Goal: Task Accomplishment & Management: Use online tool/utility

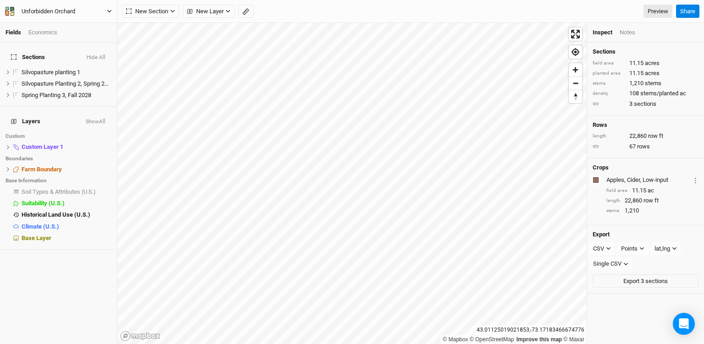
click at [75, 11] on div "Unforbidden Orchard" at bounding box center [49, 11] width 54 height 9
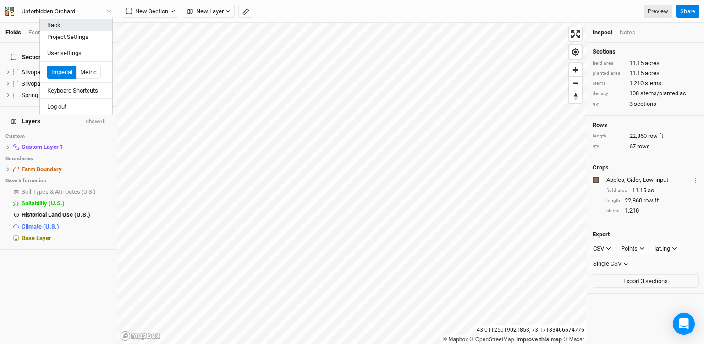
click at [68, 25] on button "Back" at bounding box center [76, 25] width 72 height 12
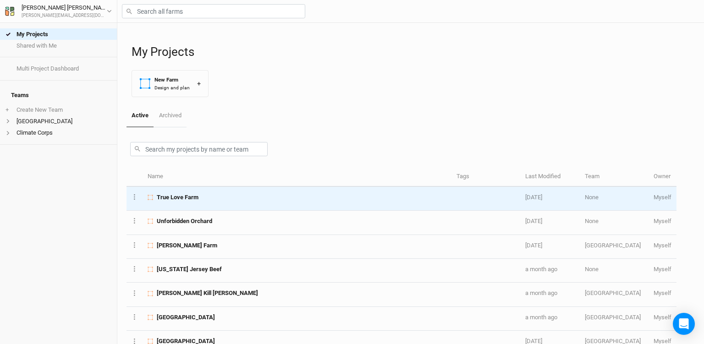
click at [247, 197] on div "True Love Farm" at bounding box center [297, 197] width 298 height 8
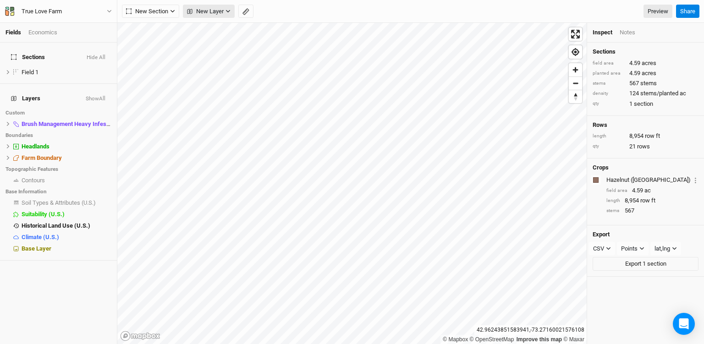
click at [198, 11] on span "New Layer" at bounding box center [205, 11] width 37 height 9
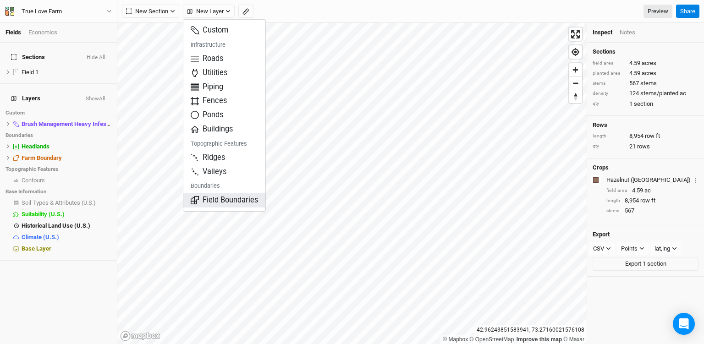
click at [215, 198] on span "Field Boundaries" at bounding box center [224, 200] width 67 height 11
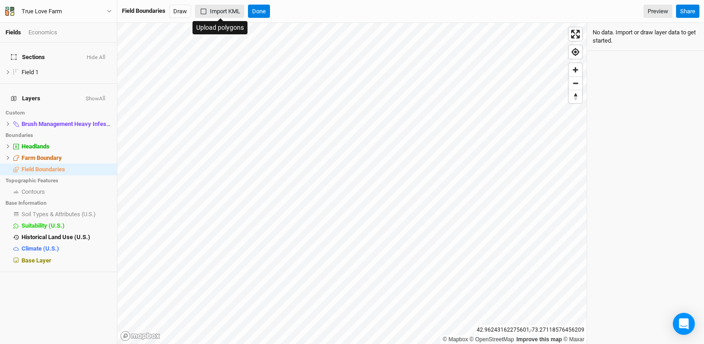
click at [207, 11] on button "Import KML" at bounding box center [220, 12] width 50 height 14
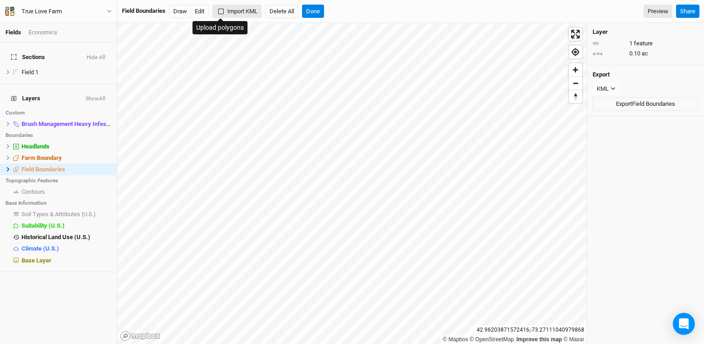
click at [230, 11] on button "Import KML" at bounding box center [237, 12] width 50 height 14
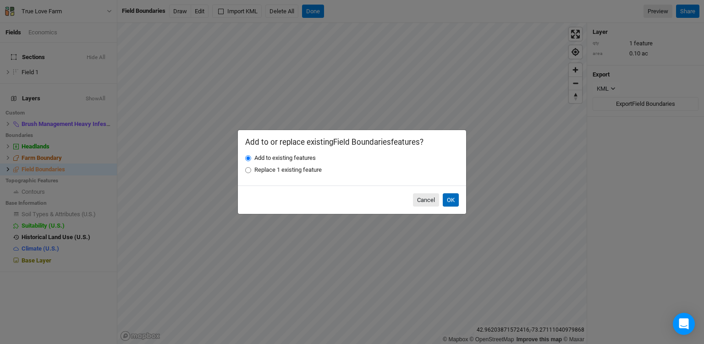
click at [451, 204] on button "OK" at bounding box center [451, 200] width 16 height 14
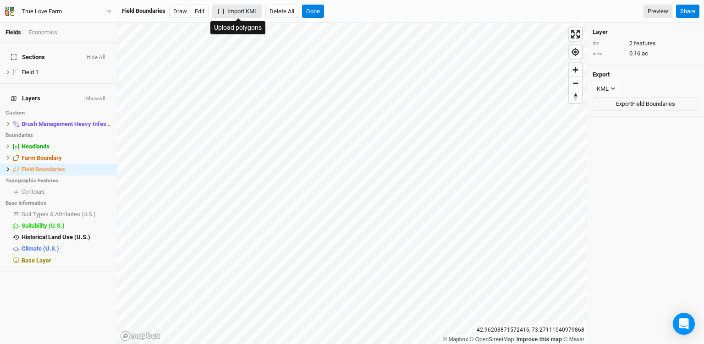
click at [225, 8] on button "Import KML" at bounding box center [237, 12] width 50 height 14
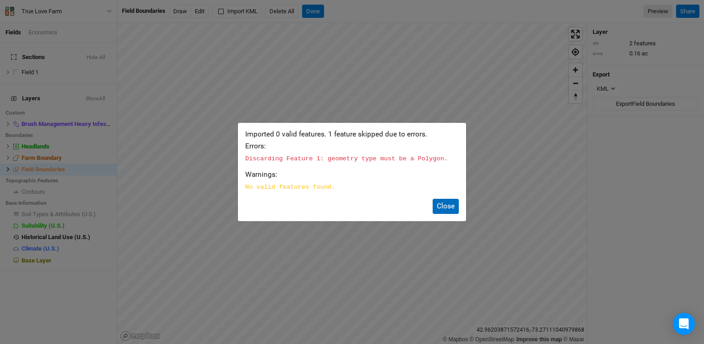
click at [450, 204] on button "Close" at bounding box center [446, 206] width 26 height 15
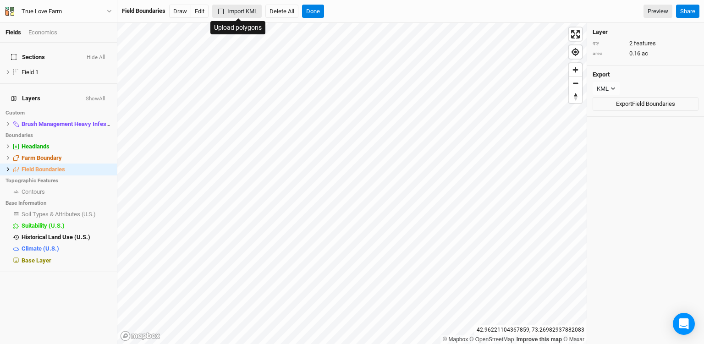
click at [248, 6] on button "Import KML" at bounding box center [237, 12] width 50 height 14
click at [314, 13] on button "Done" at bounding box center [313, 12] width 22 height 14
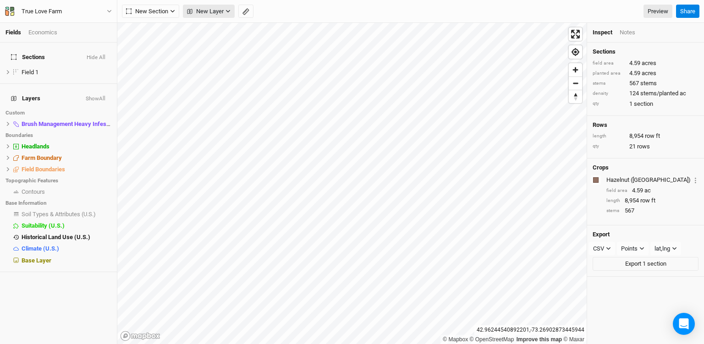
click at [209, 10] on span "New Layer" at bounding box center [205, 11] width 37 height 9
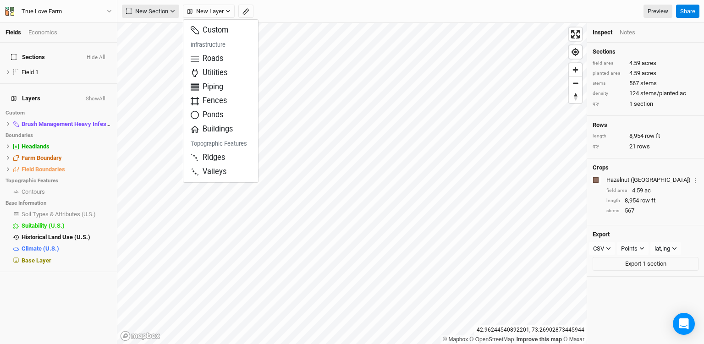
click at [169, 16] on button "New Section" at bounding box center [150, 12] width 57 height 14
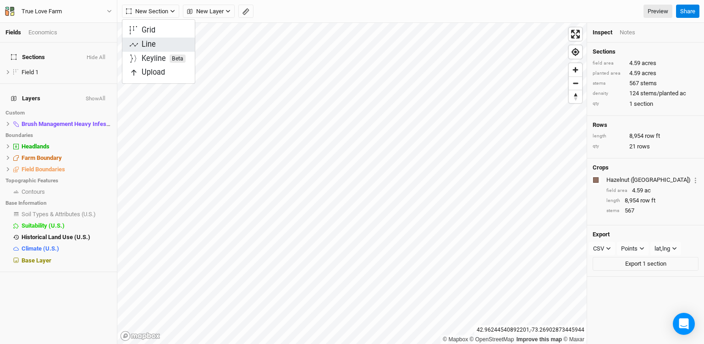
click at [155, 42] on div "Line" at bounding box center [149, 44] width 14 height 11
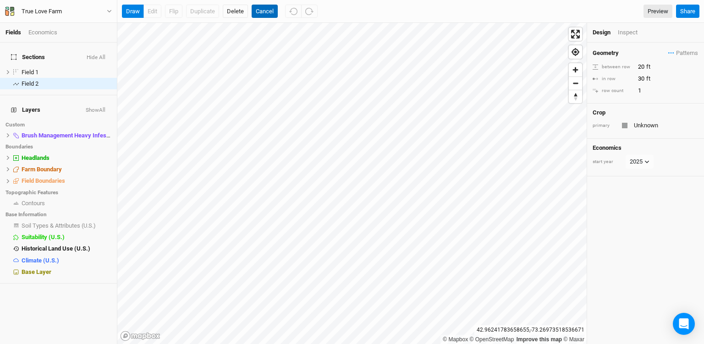
click at [265, 7] on button "Cancel" at bounding box center [265, 12] width 26 height 14
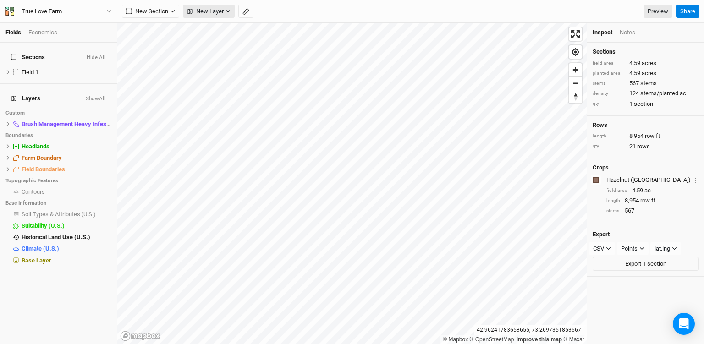
click at [227, 12] on icon "button" at bounding box center [228, 11] width 5 height 5
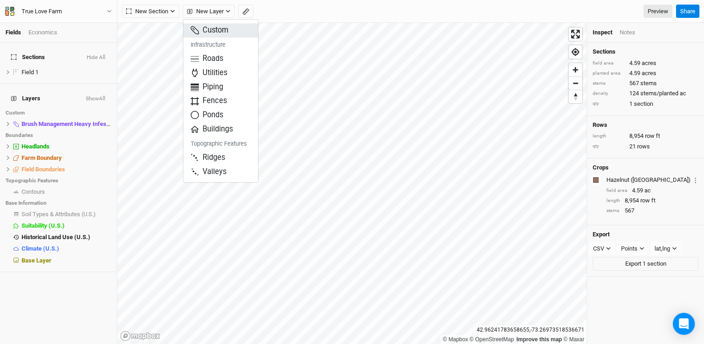
click at [222, 29] on span "Custom" at bounding box center [210, 30] width 38 height 11
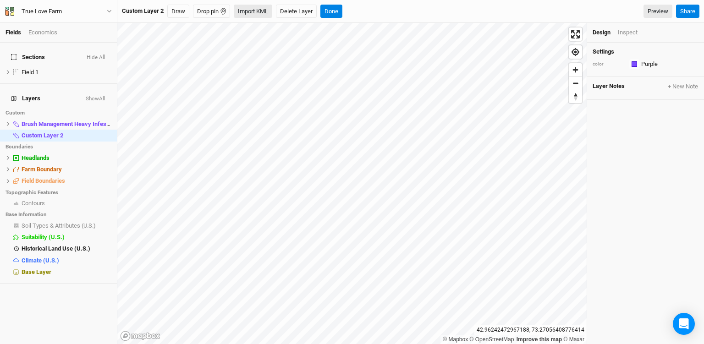
click at [249, 12] on button "Import KML" at bounding box center [253, 12] width 39 height 14
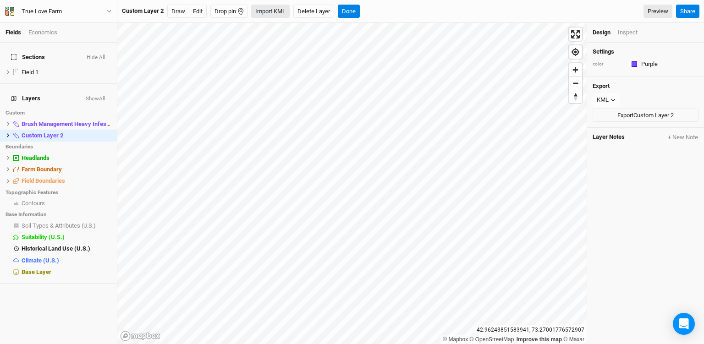
click at [265, 14] on button "Import KML" at bounding box center [270, 12] width 39 height 14
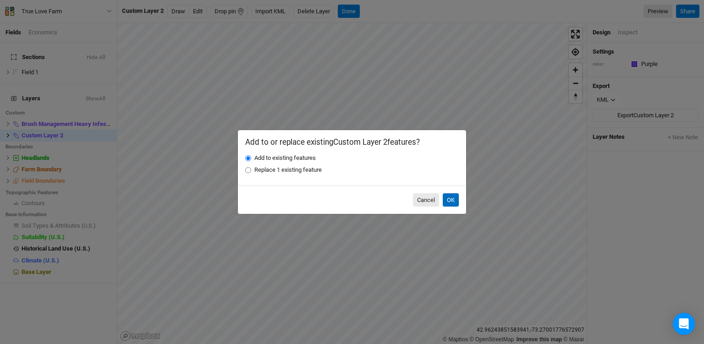
click at [448, 200] on button "OK" at bounding box center [451, 200] width 16 height 14
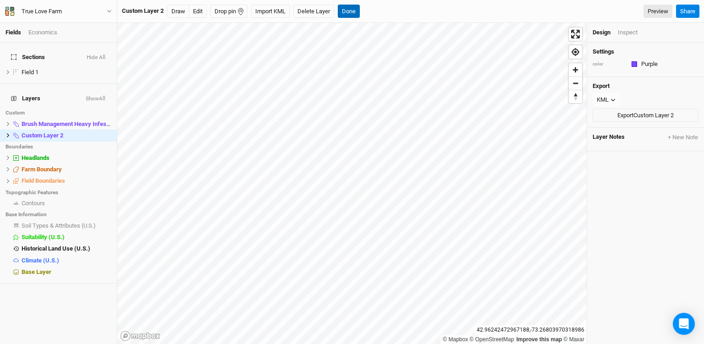
click at [350, 14] on button "Done" at bounding box center [349, 12] width 22 height 14
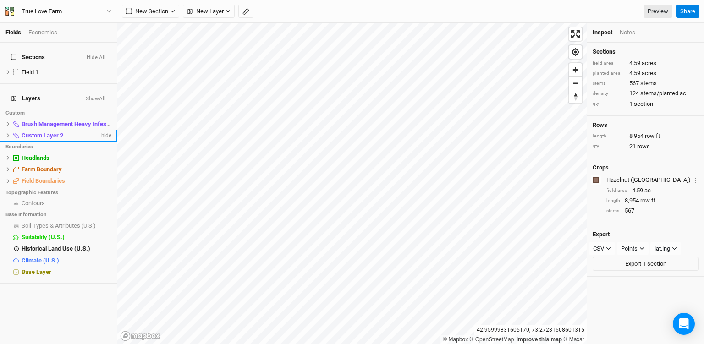
click at [16, 133] on icon at bounding box center [16, 136] width 6 height 6
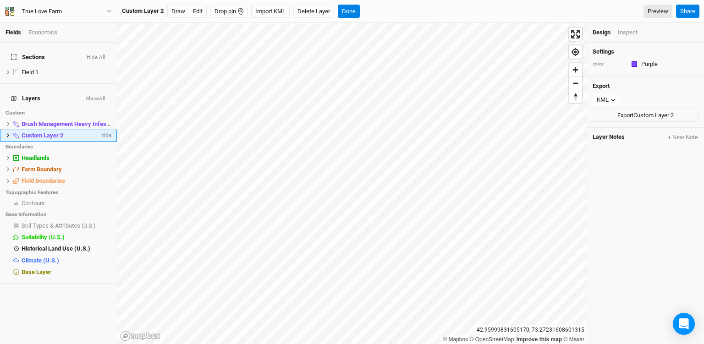
click at [18, 133] on icon at bounding box center [16, 136] width 6 height 6
click at [34, 132] on span "Custom Layer 2" at bounding box center [43, 135] width 42 height 7
type input "Pollinator"
click at [52, 132] on div "Pollinator" at bounding box center [61, 135] width 78 height 7
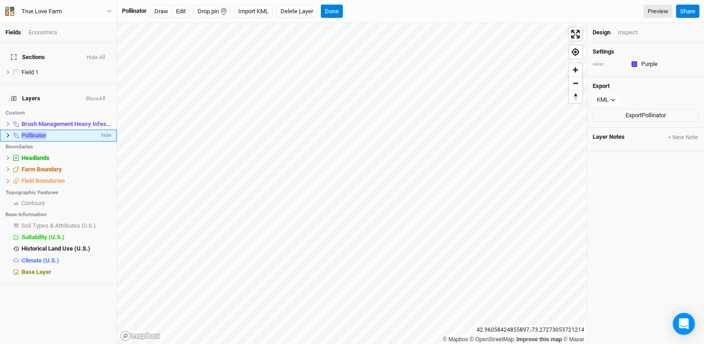
click at [52, 132] on div "Pollinator" at bounding box center [61, 135] width 78 height 7
click at [52, 132] on input "Pollinator" at bounding box center [59, 136] width 76 height 8
type input "Pollinator Hedgerow Reestablishment"
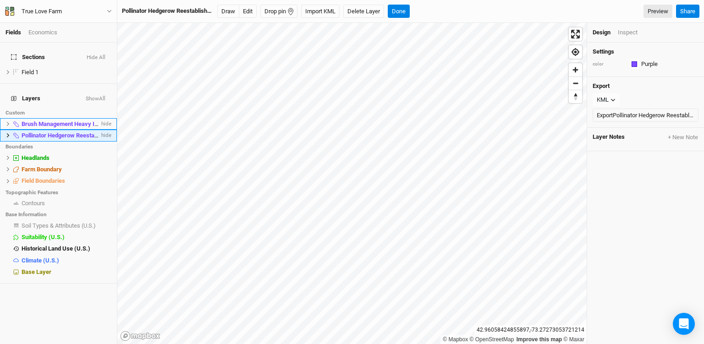
click at [47, 121] on span "Brush Management Heavy Infestation" at bounding box center [71, 124] width 99 height 7
click at [48, 132] on span "Pollinator Hedgerow Reestablishment" at bounding box center [71, 135] width 99 height 7
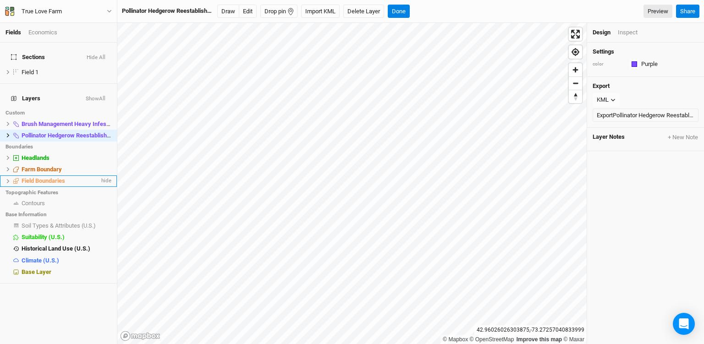
click at [70, 176] on li "Field Boundaries hide" at bounding box center [58, 181] width 117 height 11
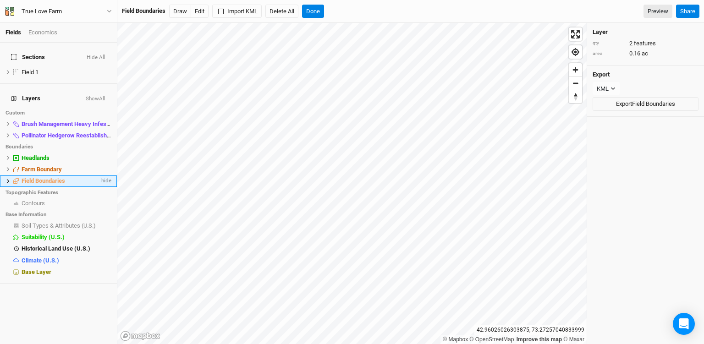
click at [8, 179] on icon at bounding box center [8, 181] width 5 height 5
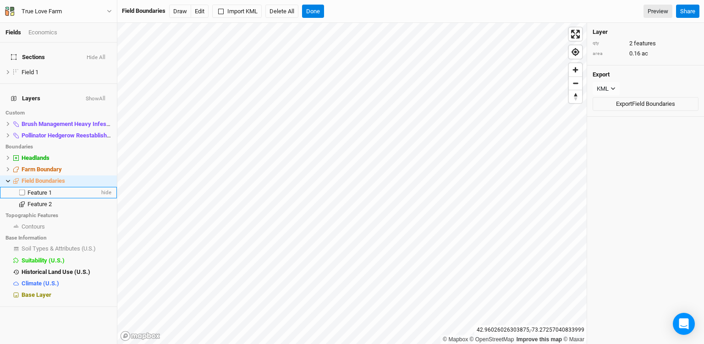
click at [47, 189] on span "Feature 1" at bounding box center [40, 192] width 24 height 7
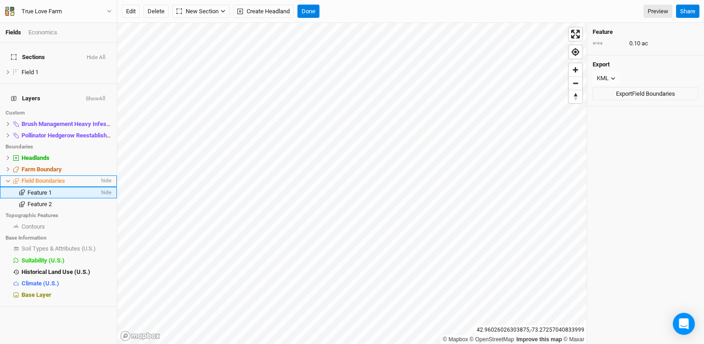
click at [47, 177] on span "Field Boundaries" at bounding box center [44, 180] width 44 height 7
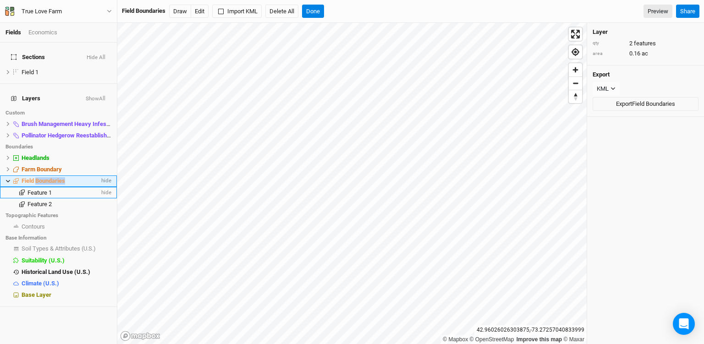
click at [63, 177] on span "Field Boundaries" at bounding box center [44, 180] width 44 height 7
click at [72, 177] on div "Field Boundaries" at bounding box center [61, 180] width 78 height 7
click at [75, 177] on div "Field Boundaries" at bounding box center [61, 180] width 78 height 7
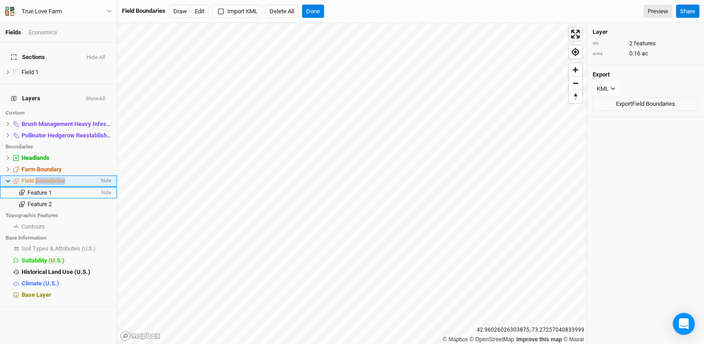
click at [75, 177] on div "Field Boundaries" at bounding box center [61, 180] width 78 height 7
click at [56, 187] on li "Feature 1 hide" at bounding box center [58, 192] width 117 height 11
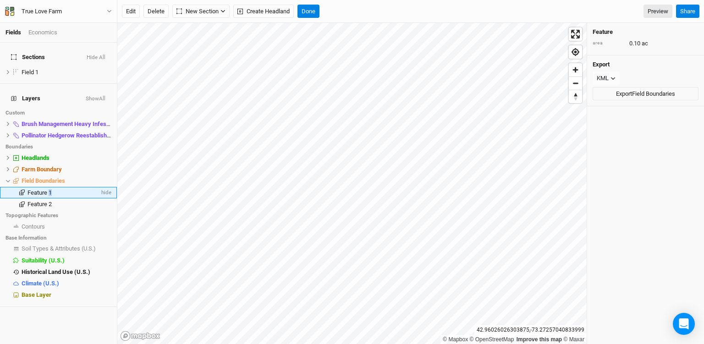
click at [56, 187] on li "Feature 1 hide" at bounding box center [58, 192] width 117 height 11
click at [41, 189] on span "Feature 1" at bounding box center [40, 192] width 24 height 7
type input "Potential Pollinator Patch"
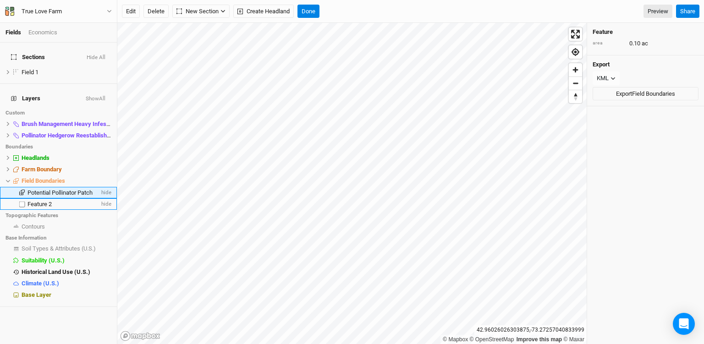
click at [39, 201] on span "Feature 2" at bounding box center [40, 204] width 24 height 7
type input "Pollinator Patch Planting"
click at [90, 201] on span "Pollinator Patch Planting" at bounding box center [59, 204] width 63 height 7
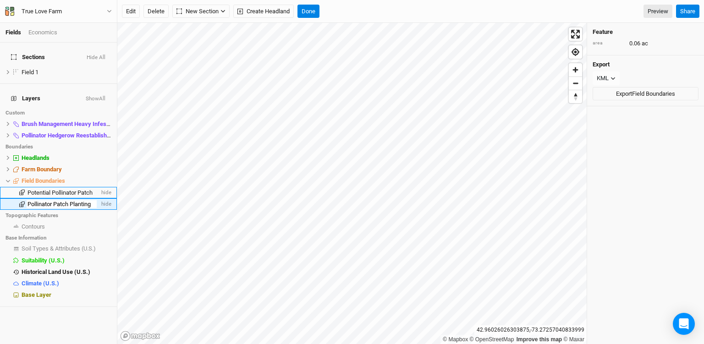
click at [93, 200] on input "Pollinator Patch Planting" at bounding box center [62, 204] width 70 height 8
type input "Pollinator Patch Planting 2026"
click at [28, 121] on span "Brush Management Heavy Infestation" at bounding box center [71, 124] width 99 height 7
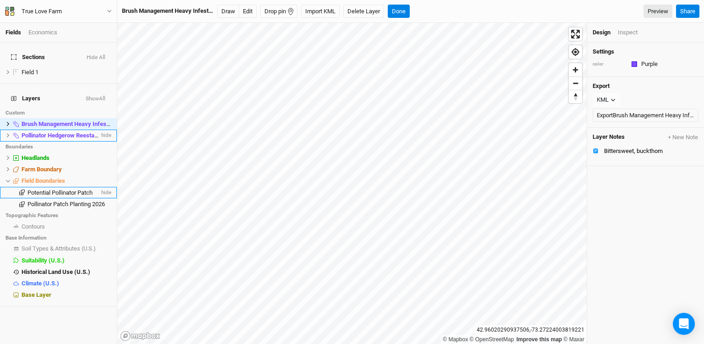
click at [33, 132] on span "Pollinator Hedgerow Reestablishment" at bounding box center [71, 135] width 99 height 7
click at [33, 121] on span "Brush Management Heavy Infestation" at bounding box center [71, 124] width 99 height 7
click at [37, 132] on span "Pollinator Hedgerow Reestablishment" at bounding box center [71, 135] width 99 height 7
click at [9, 133] on icon at bounding box center [8, 135] width 5 height 5
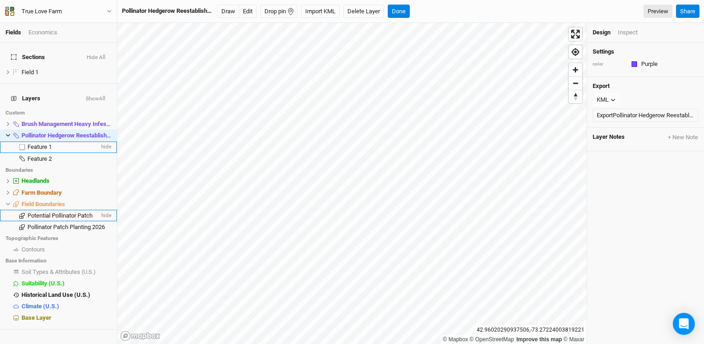
click at [42, 143] on span "Feature 1" at bounding box center [40, 146] width 24 height 7
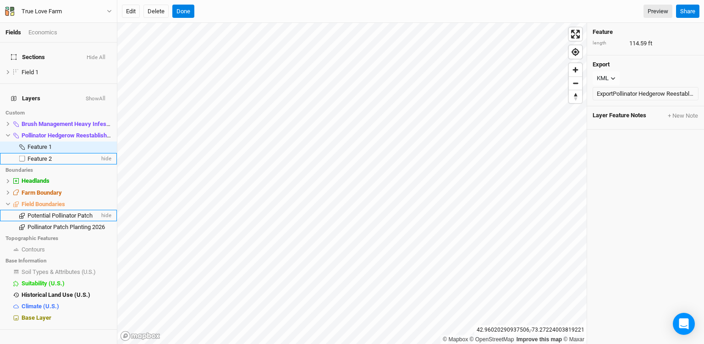
click at [44, 155] on span "Feature 2" at bounding box center [40, 158] width 24 height 7
click at [43, 143] on span "Feature 1" at bounding box center [40, 146] width 24 height 7
click at [185, 12] on button "Done" at bounding box center [183, 12] width 22 height 14
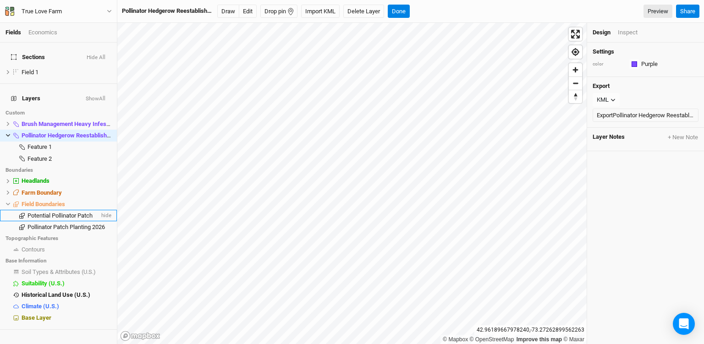
click at [55, 94] on h4 "Layers Show All" at bounding box center [59, 98] width 106 height 18
click at [56, 89] on h4 "Layers Show All" at bounding box center [59, 98] width 106 height 18
click at [33, 95] on span "Layers" at bounding box center [25, 98] width 29 height 7
click at [35, 69] on span "Field 1" at bounding box center [30, 72] width 17 height 7
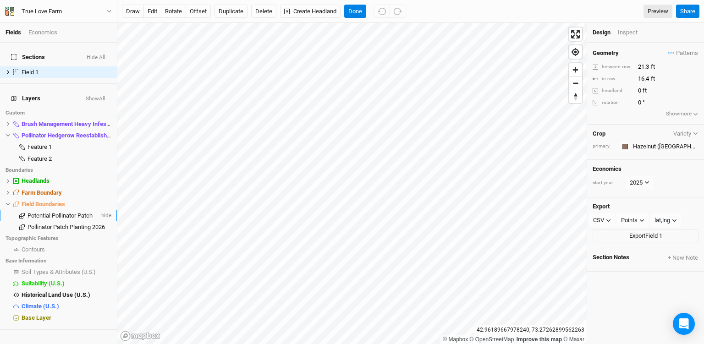
click at [39, 54] on span "Sections" at bounding box center [28, 57] width 34 height 7
click at [140, 14] on button "draw" at bounding box center [133, 12] width 22 height 14
click at [366, 8] on button "Cancel" at bounding box center [357, 12] width 26 height 14
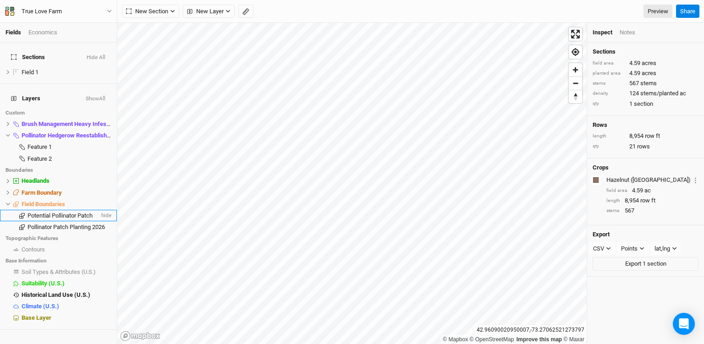
click at [63, 89] on h4 "Layers Show All" at bounding box center [59, 98] width 106 height 18
click at [26, 95] on span "Layers" at bounding box center [25, 98] width 29 height 7
click at [105, 96] on button "Show All" at bounding box center [95, 99] width 21 height 6
click at [105, 96] on button "Hide All" at bounding box center [97, 99] width 18 height 6
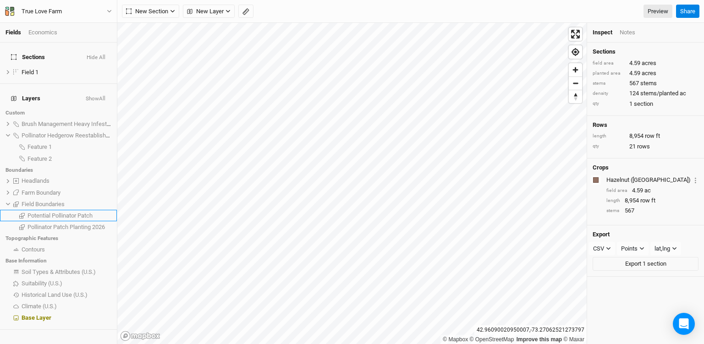
click at [105, 96] on button "Show All" at bounding box center [95, 99] width 21 height 6
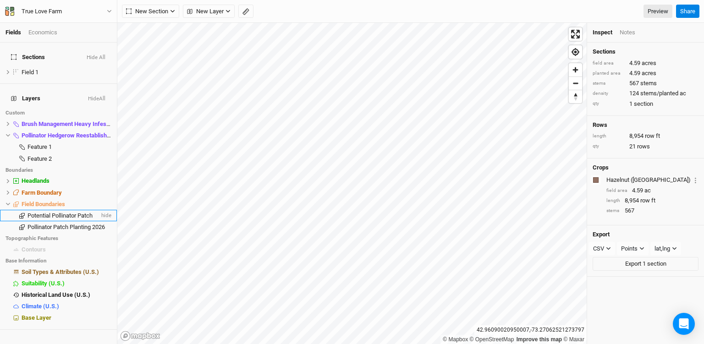
click at [105, 96] on button "Hide All" at bounding box center [97, 99] width 18 height 6
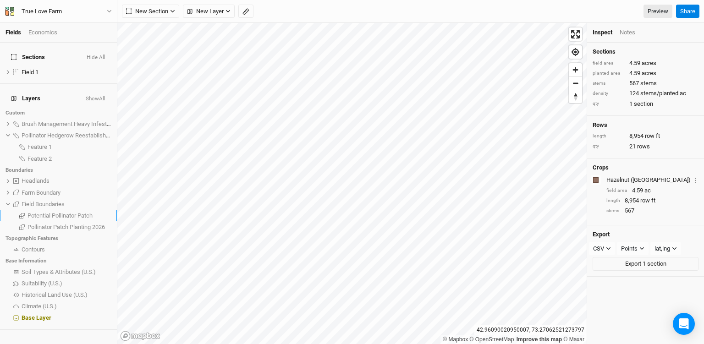
click at [105, 96] on button "Show All" at bounding box center [95, 99] width 21 height 6
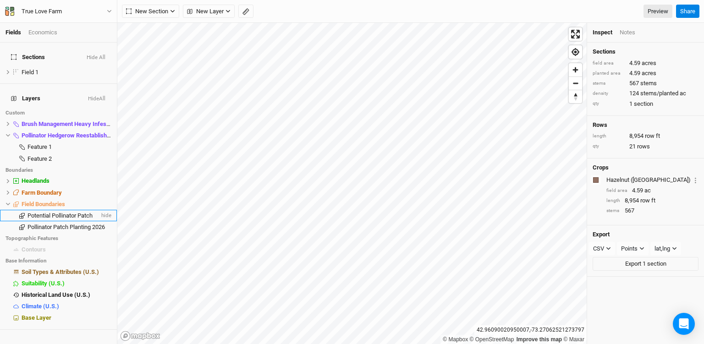
click at [105, 96] on button "Hide All" at bounding box center [97, 99] width 18 height 6
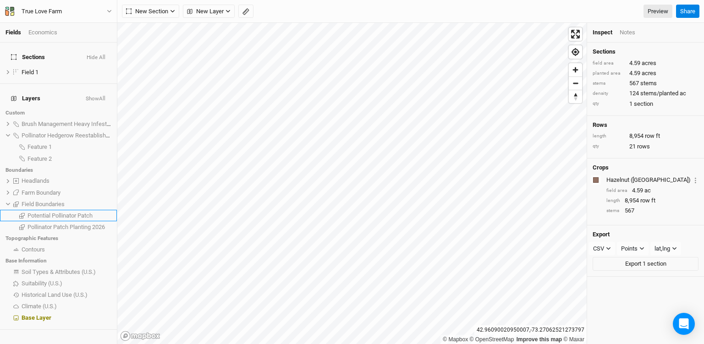
click at [105, 96] on button "Show All" at bounding box center [95, 99] width 21 height 6
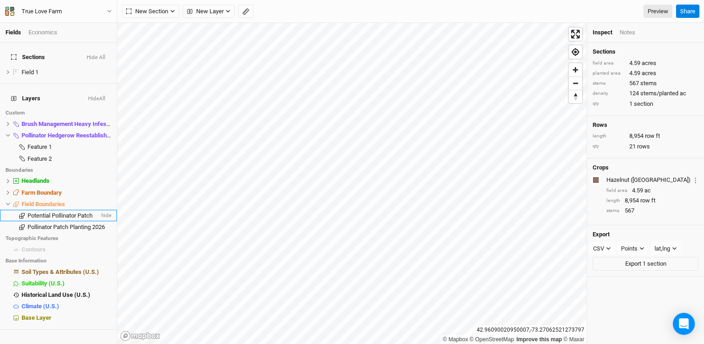
click at [105, 96] on button "Hide All" at bounding box center [97, 99] width 18 height 6
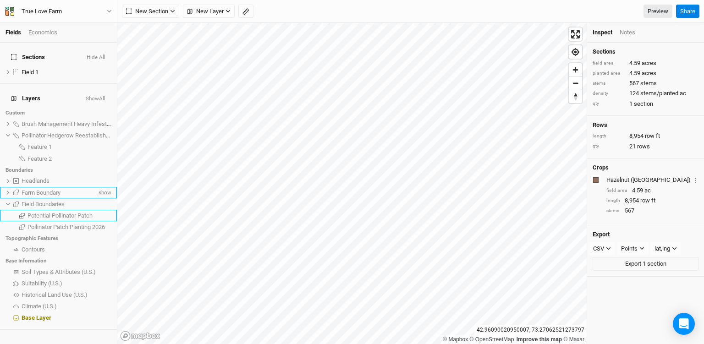
click at [107, 187] on span "show" at bounding box center [104, 192] width 15 height 11
click at [105, 198] on span "show" at bounding box center [104, 203] width 15 height 11
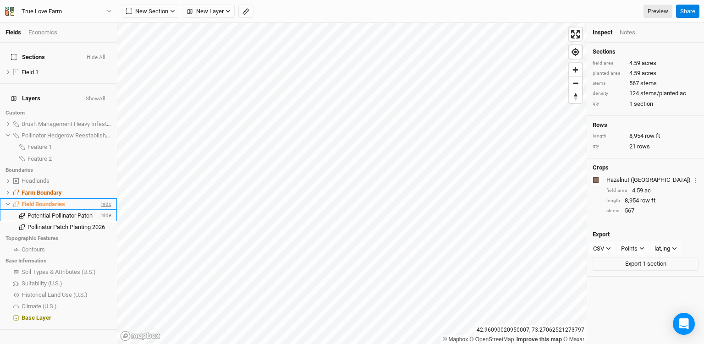
click at [105, 198] on span "hide" at bounding box center [105, 203] width 12 height 11
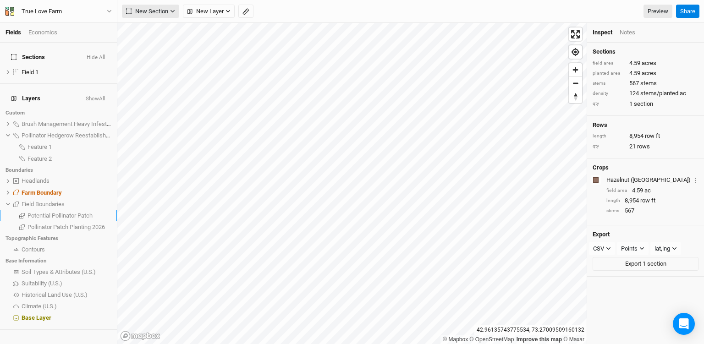
click at [166, 9] on span "New Section" at bounding box center [147, 11] width 42 height 9
click at [214, 9] on span "New Layer" at bounding box center [205, 11] width 37 height 9
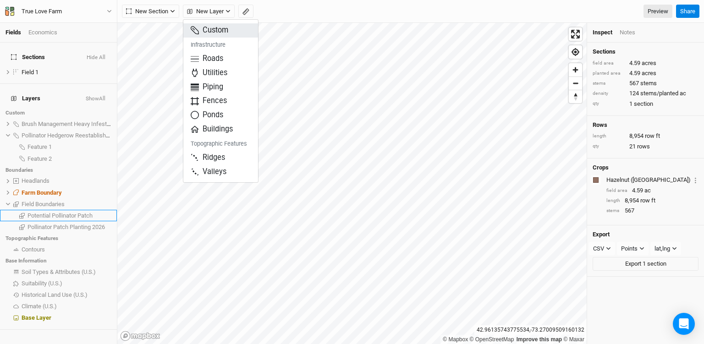
click at [231, 32] on button "Custom" at bounding box center [220, 30] width 75 height 14
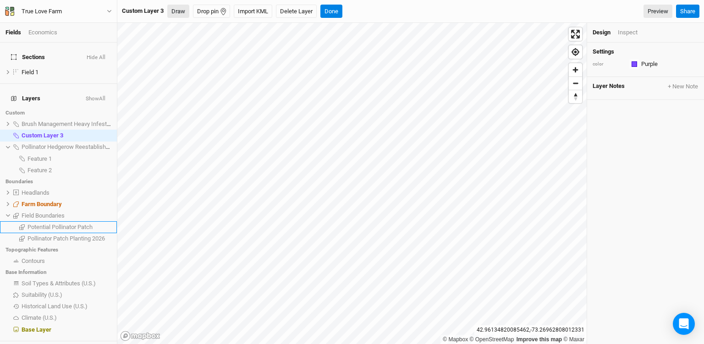
click at [177, 13] on button "Draw" at bounding box center [178, 12] width 22 height 14
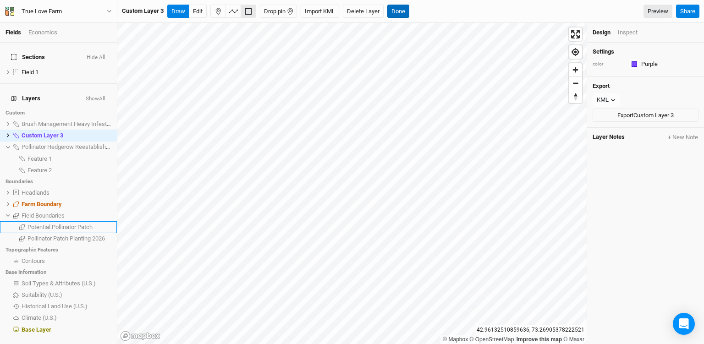
click at [403, 12] on button "Done" at bounding box center [398, 12] width 22 height 14
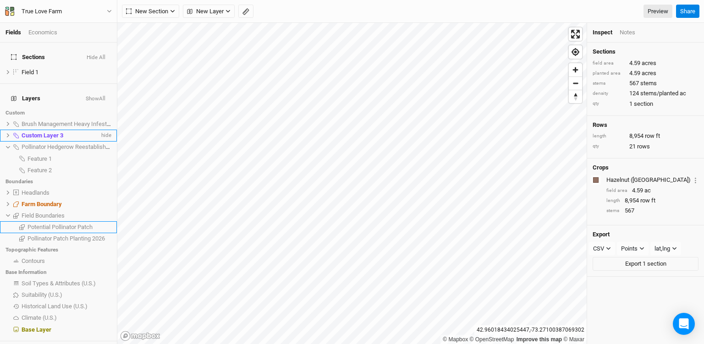
click at [66, 132] on div "Custom Layer 3" at bounding box center [61, 135] width 78 height 7
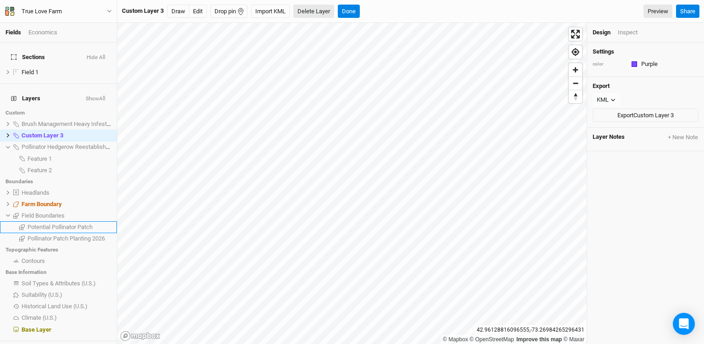
click at [313, 11] on button "Delete Layer" at bounding box center [313, 12] width 41 height 14
click at [342, 18] on div "Are you sure you want to delete all features in Custom Layer 3 ? Cancel Confirm…" at bounding box center [410, 11] width 587 height 23
click at [337, 12] on button "Confirm" at bounding box center [333, 12] width 28 height 14
